Goal: Task Accomplishment & Management: Use online tool/utility

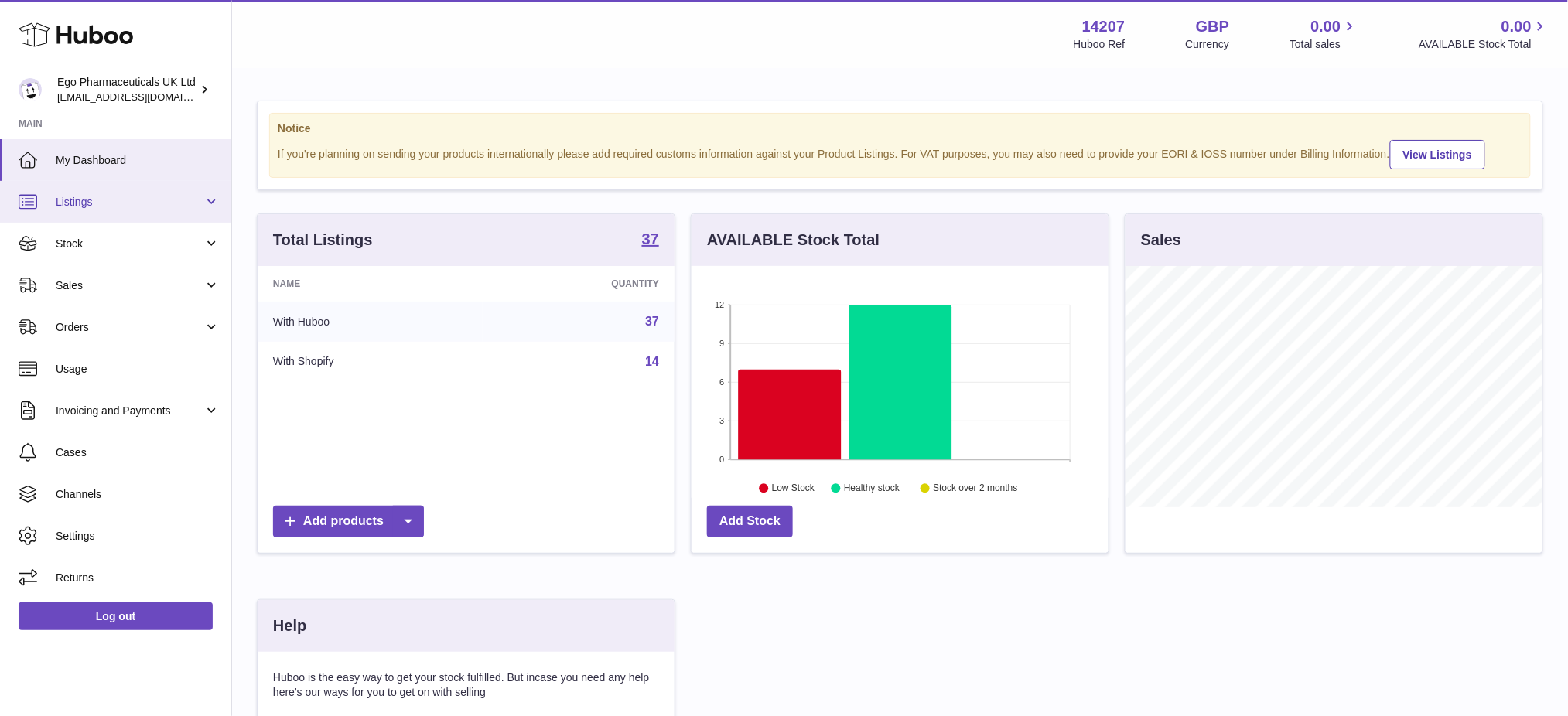
click at [94, 211] on link "Listings" at bounding box center [115, 202] width 231 height 42
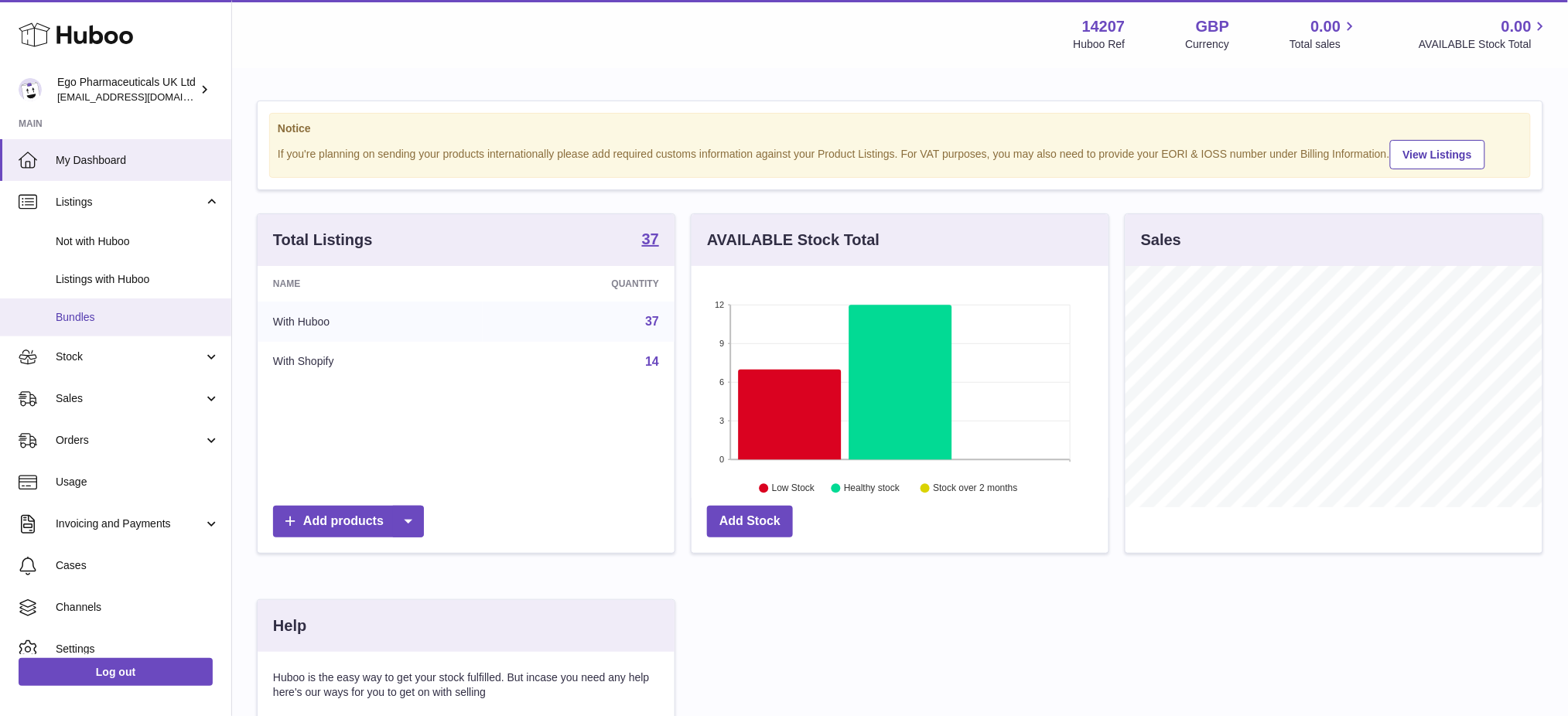
click at [104, 317] on span "Bundles" at bounding box center [137, 317] width 164 height 15
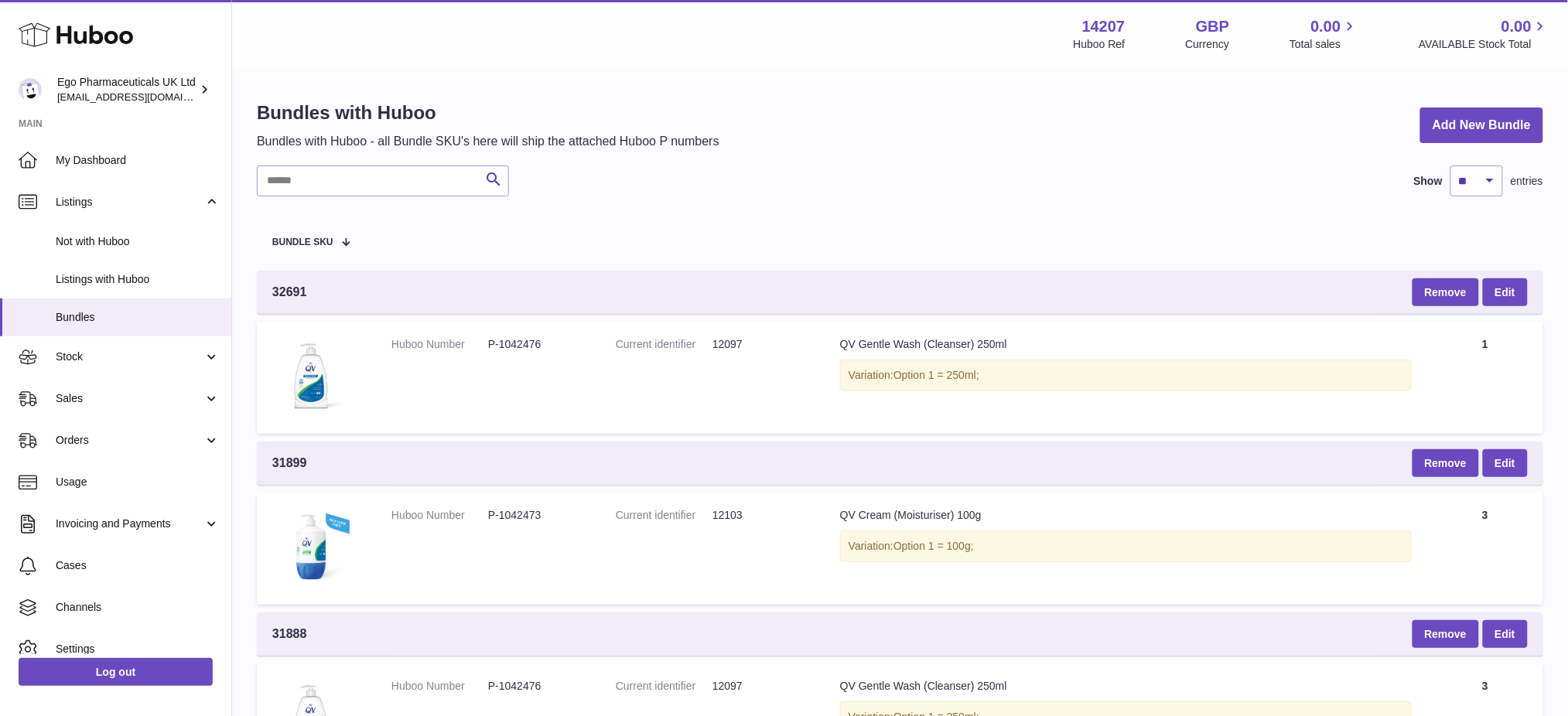
click at [306, 161] on div "Bundles with Huboo Bundles with Huboo - all Bundle SKU's here will ship the att…" at bounding box center [899, 706] width 1336 height 1275
click at [315, 189] on input "text" at bounding box center [383, 181] width 252 height 31
paste input "*****"
type input "*****"
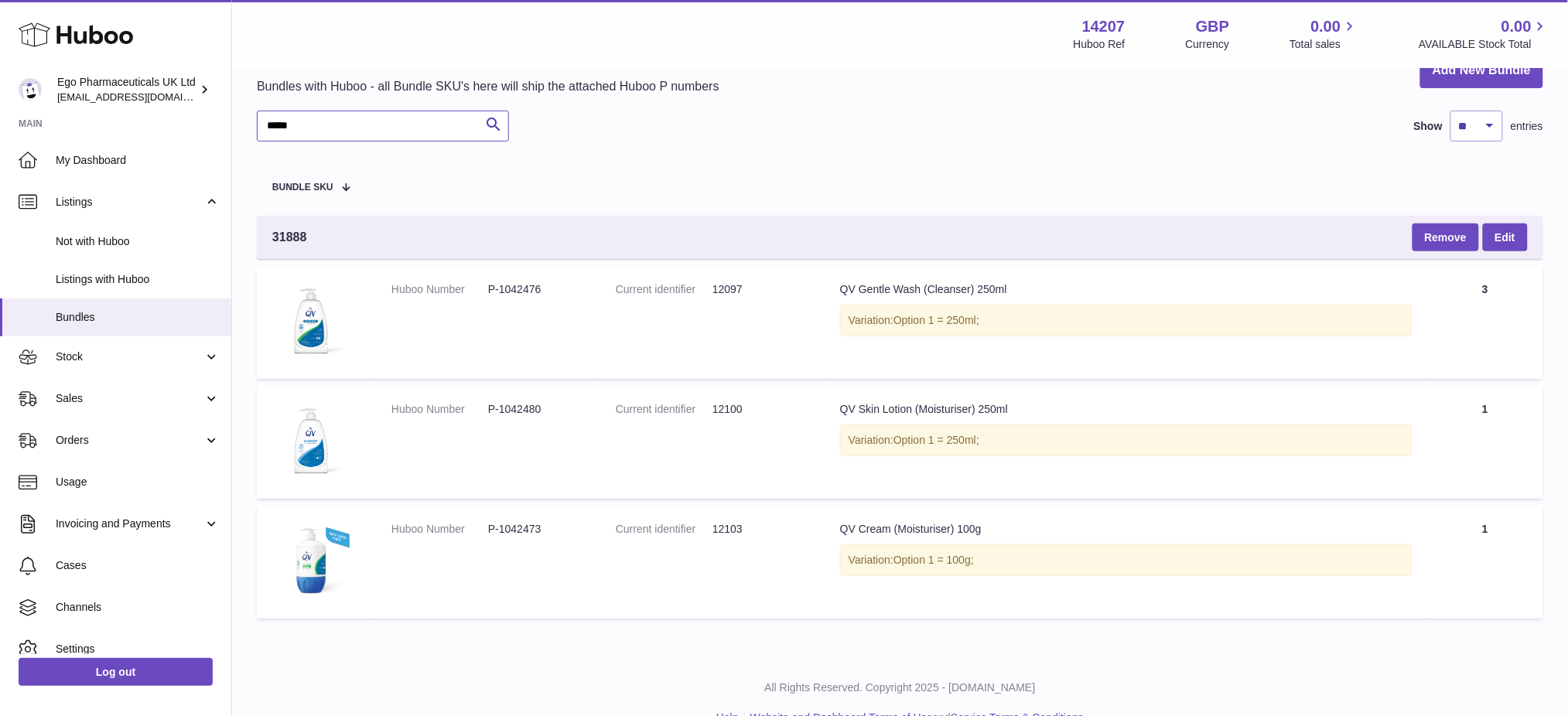
scroll to position [85, 0]
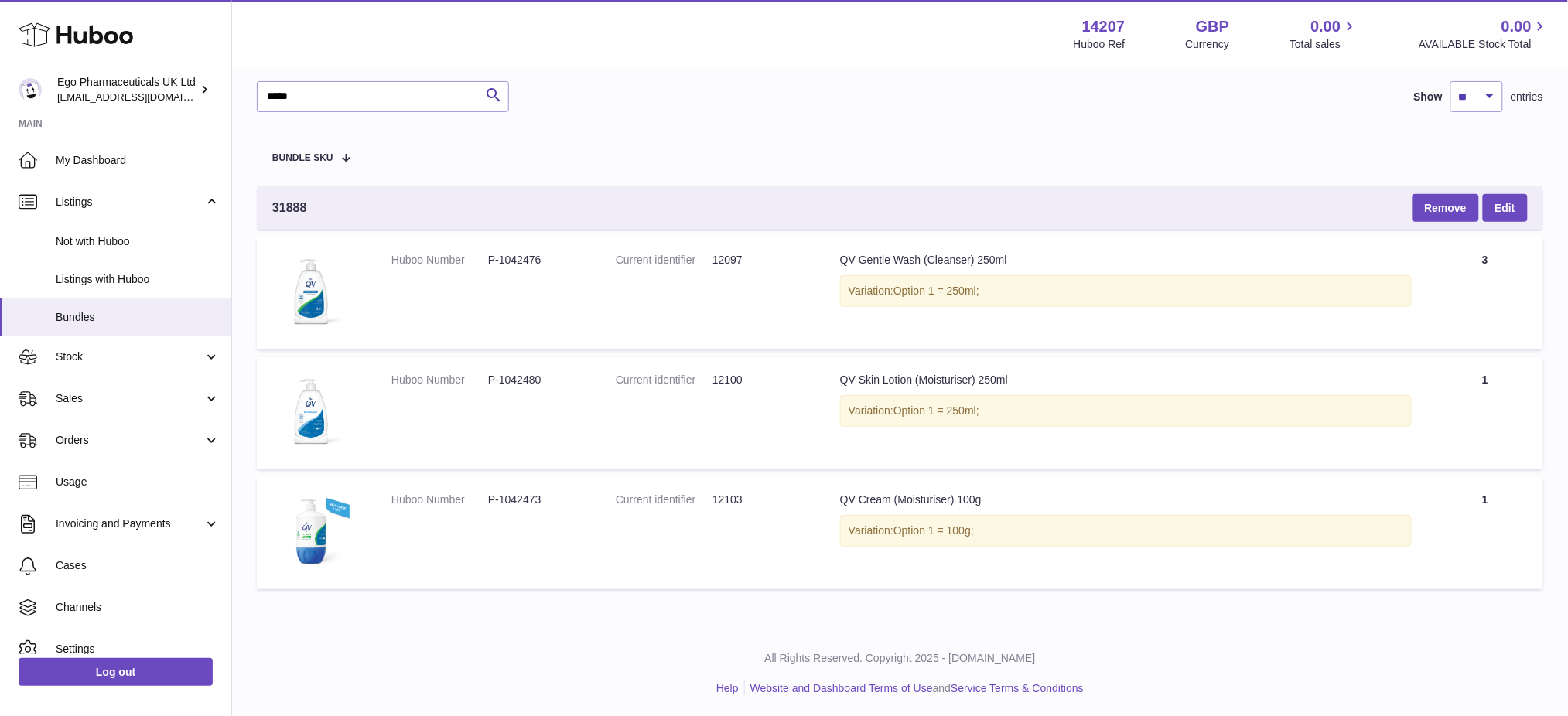
click at [523, 259] on dd "P-1042476" at bounding box center [536, 260] width 96 height 15
copy dd "1042476"
drag, startPoint x: 339, startPoint y: 206, endPoint x: 263, endPoint y: 205, distance: 76.0
click at [263, 205] on div "31888 Remove Edit" at bounding box center [900, 207] width 1286 height 43
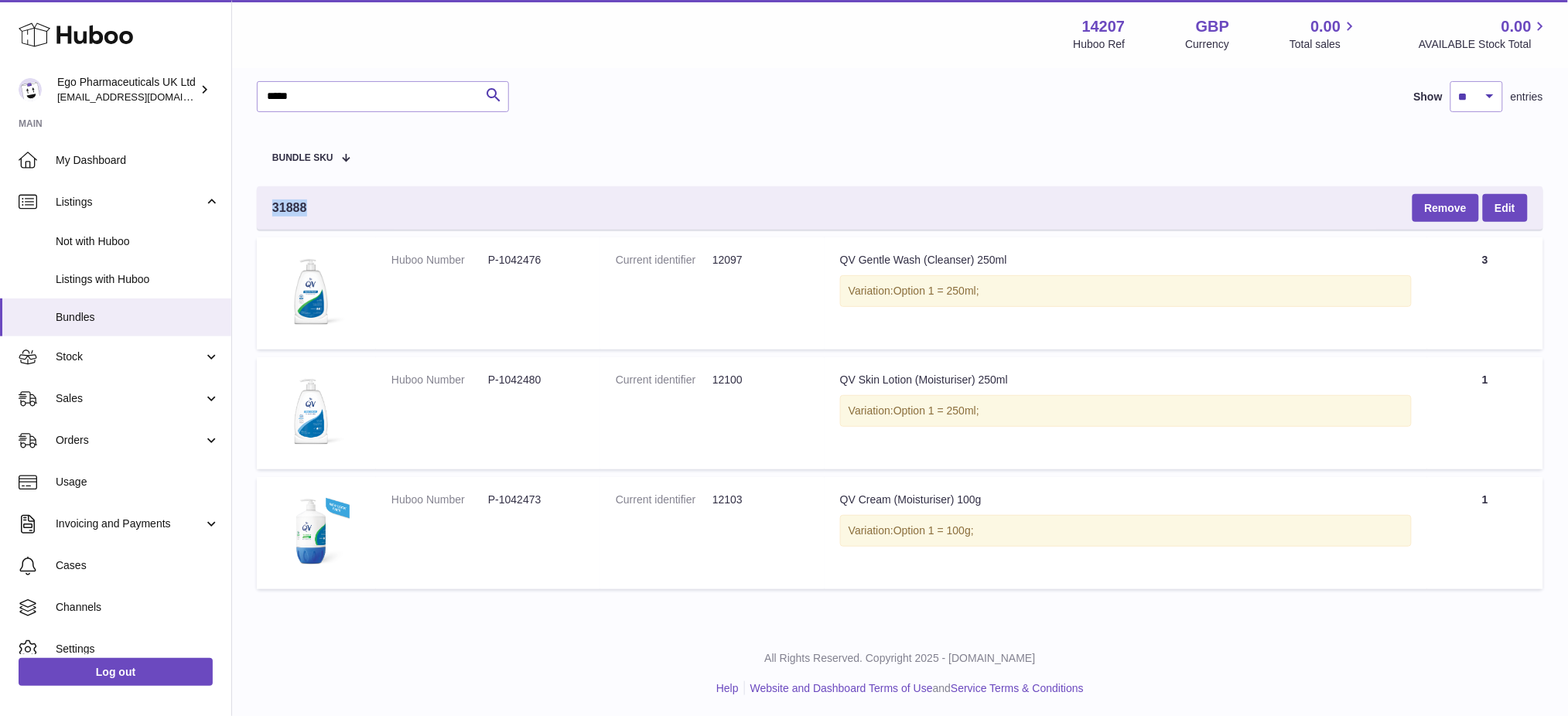
copy span "31888"
click at [1517, 201] on link "Edit" at bounding box center [1506, 207] width 45 height 28
